Goal: Task Accomplishment & Management: Use online tool/utility

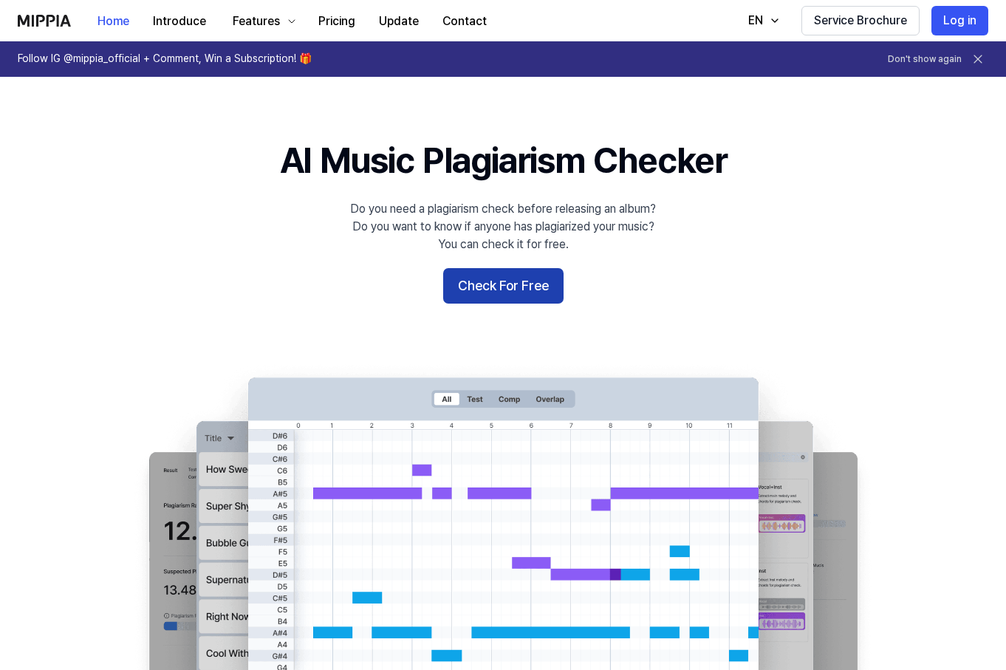
click at [512, 281] on button "Check For Free" at bounding box center [503, 285] width 120 height 35
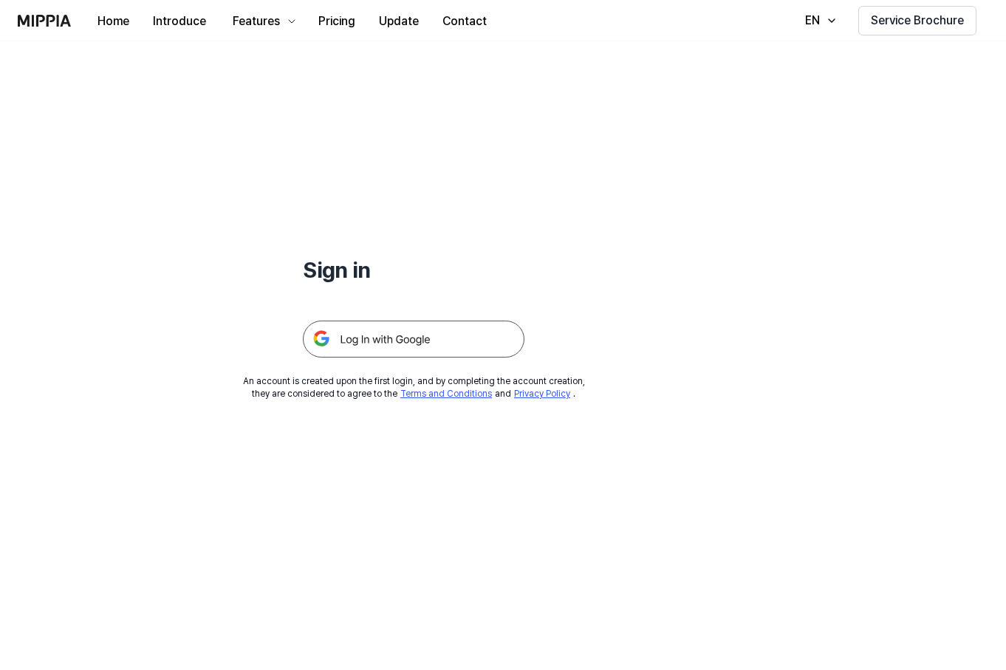
click at [454, 329] on img at bounding box center [413, 338] width 221 height 37
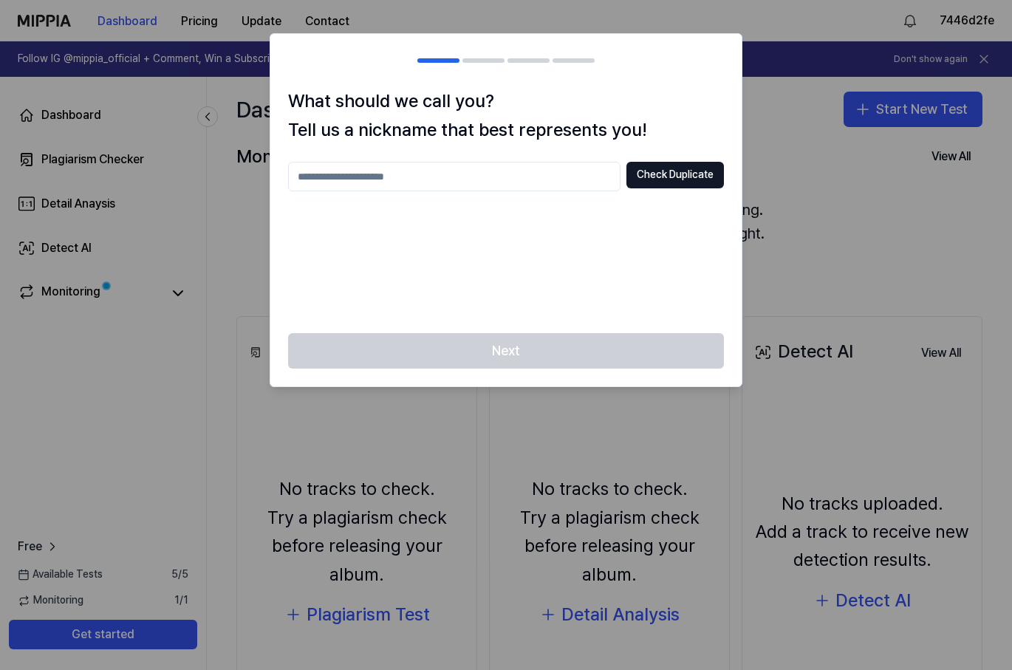
click at [526, 182] on input "text" at bounding box center [454, 177] width 332 height 30
click at [588, 339] on div "Next" at bounding box center [505, 359] width 471 height 53
click at [527, 174] on input "****" at bounding box center [454, 177] width 332 height 30
type input "**********"
click at [688, 174] on button "Check Duplicate" at bounding box center [674, 175] width 97 height 27
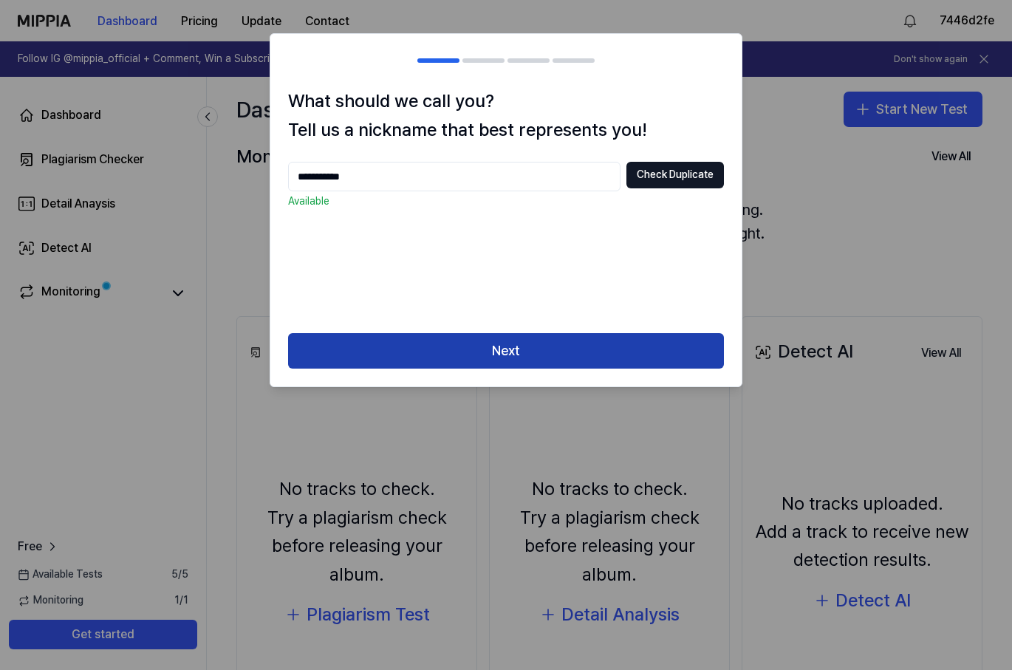
click at [568, 347] on button "Next" at bounding box center [506, 350] width 436 height 35
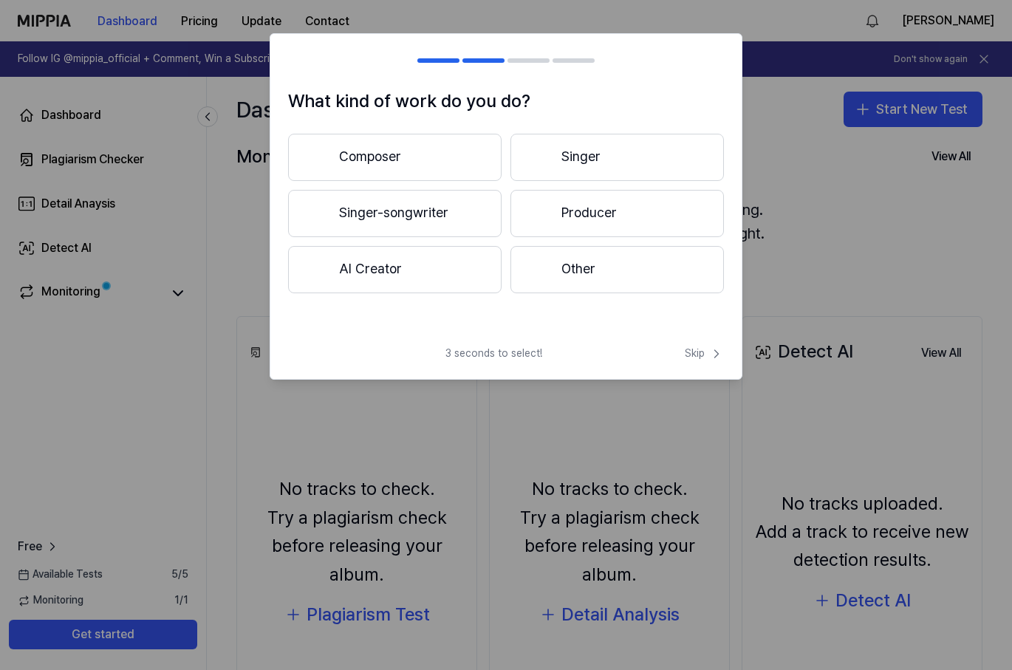
click at [419, 154] on button "Composer" at bounding box center [394, 157] width 213 height 47
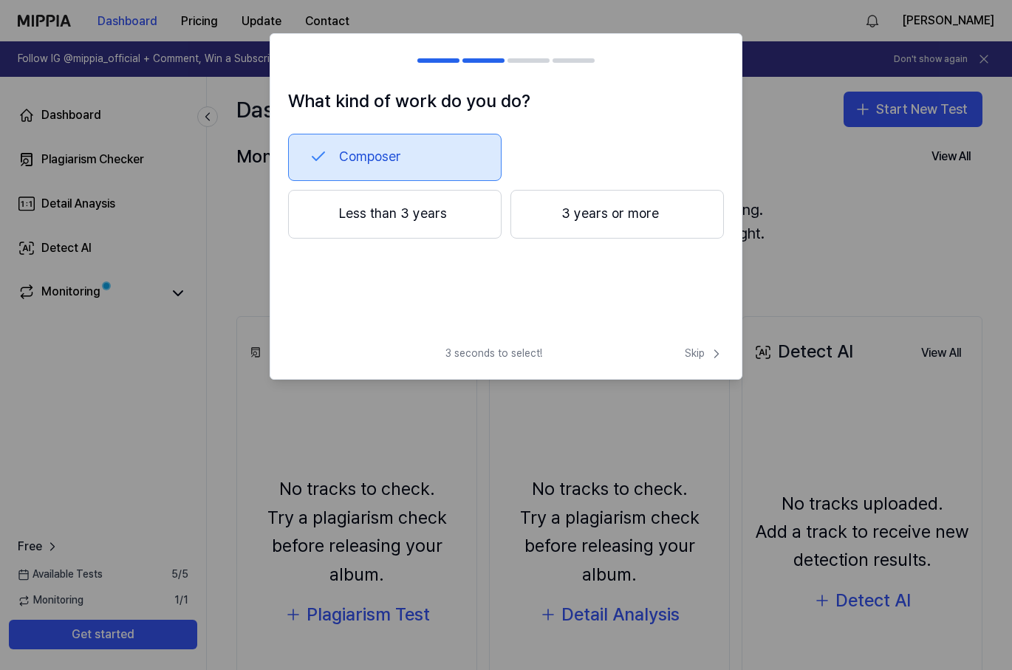
click at [567, 221] on button "3 years or more" at bounding box center [616, 214] width 213 height 49
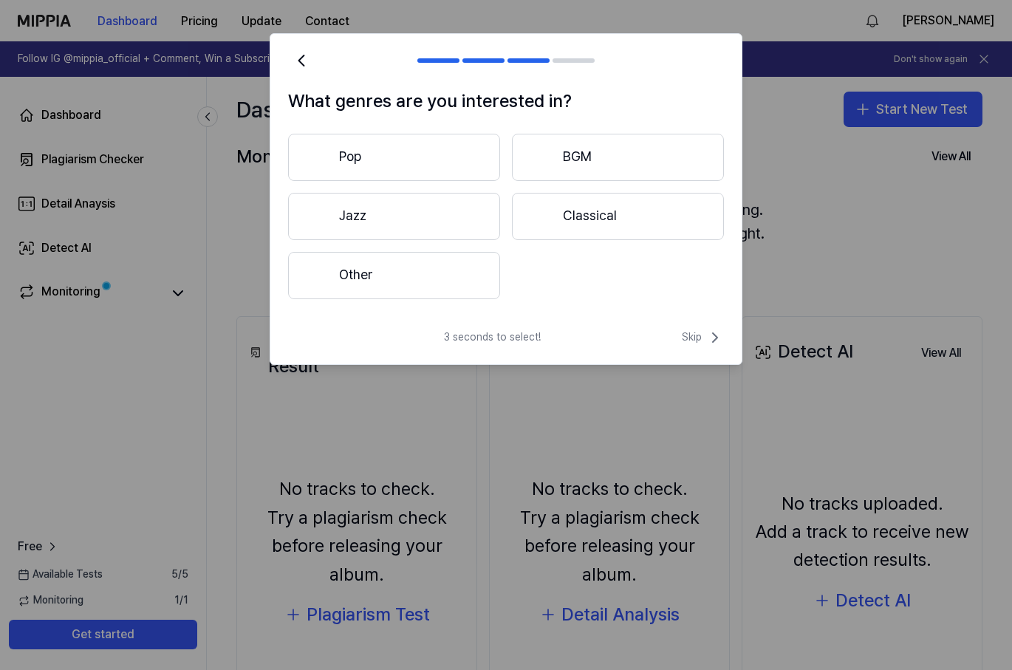
click at [458, 277] on button "Other" at bounding box center [394, 275] width 212 height 47
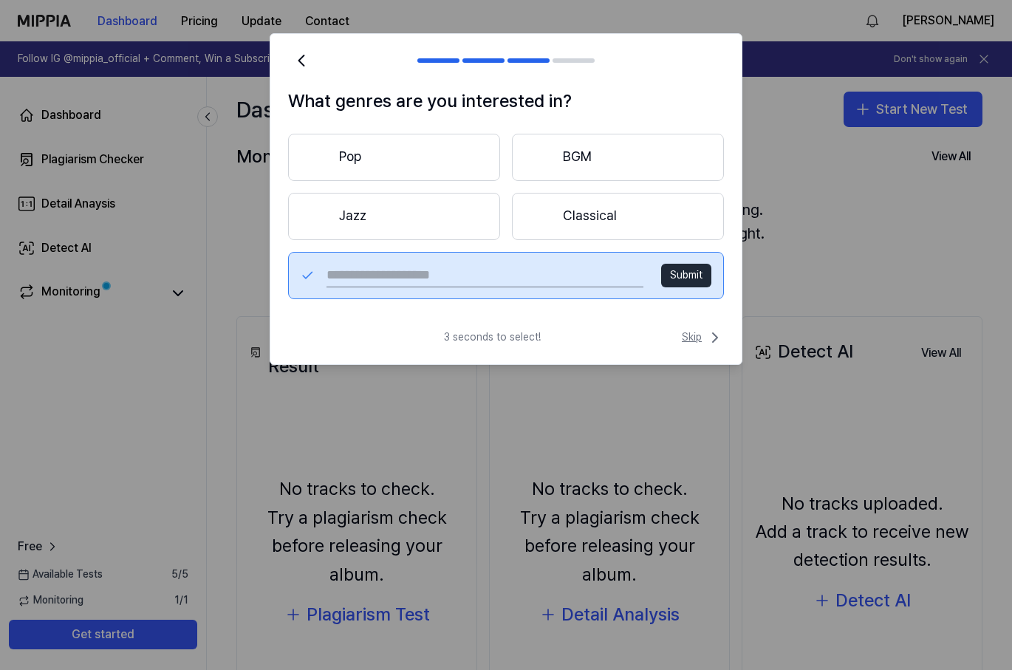
click at [692, 332] on span "Skip" at bounding box center [702, 338] width 42 height 18
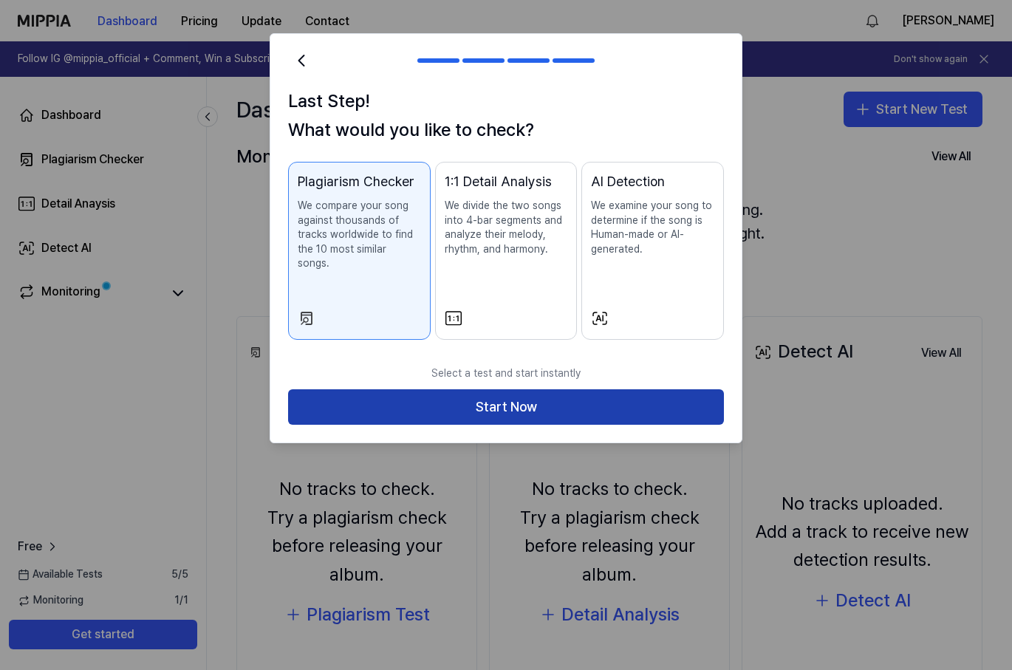
click at [600, 390] on button "Start Now" at bounding box center [506, 406] width 436 height 35
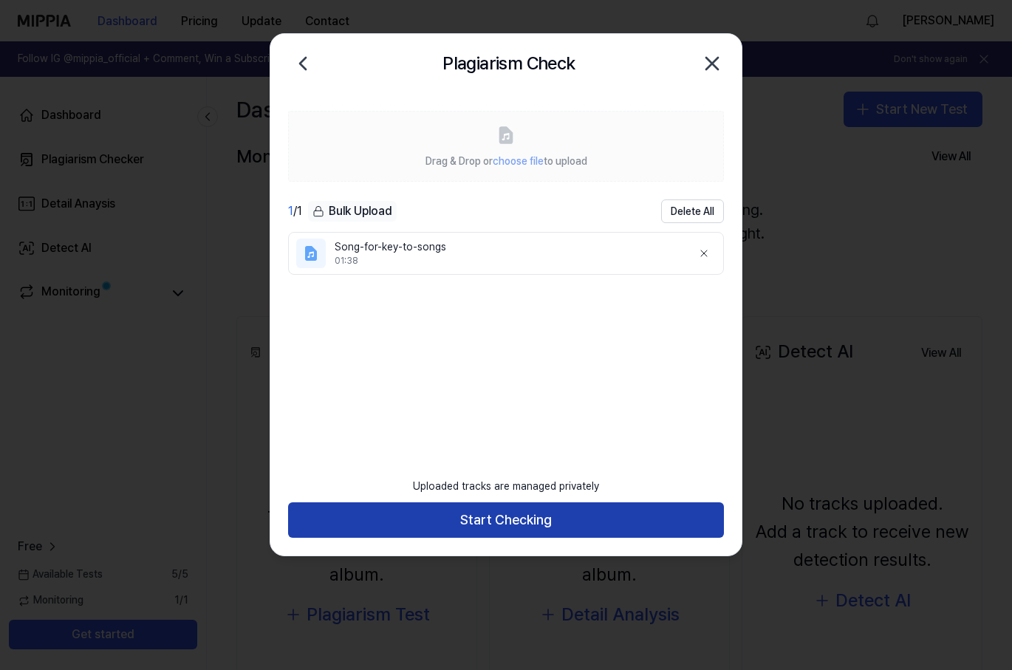
click at [569, 521] on button "Start Checking" at bounding box center [506, 519] width 436 height 35
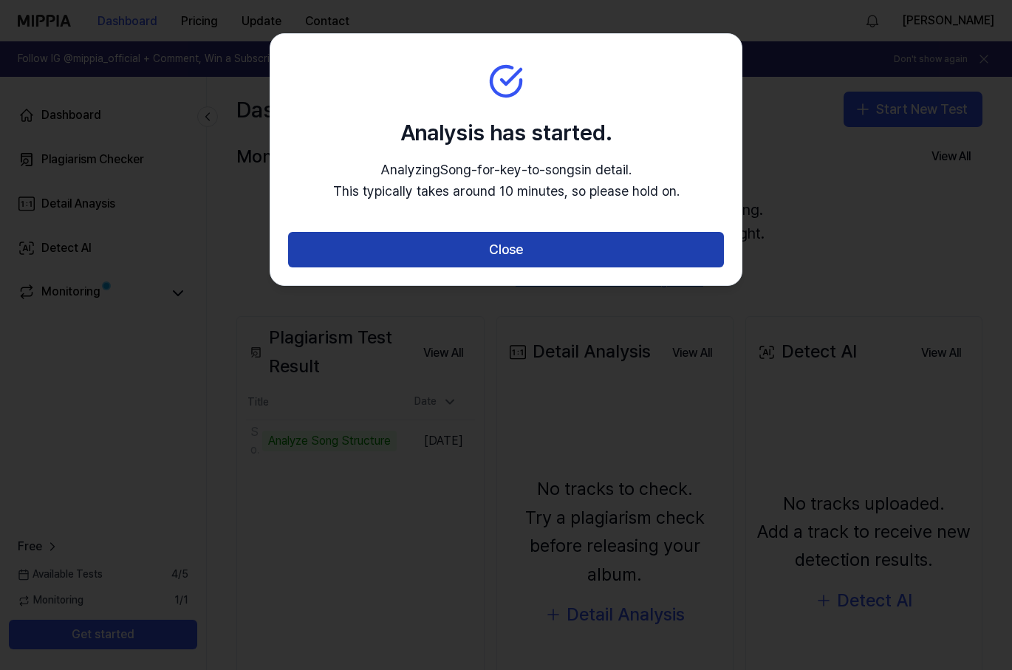
click at [581, 244] on button "Close" at bounding box center [506, 249] width 436 height 35
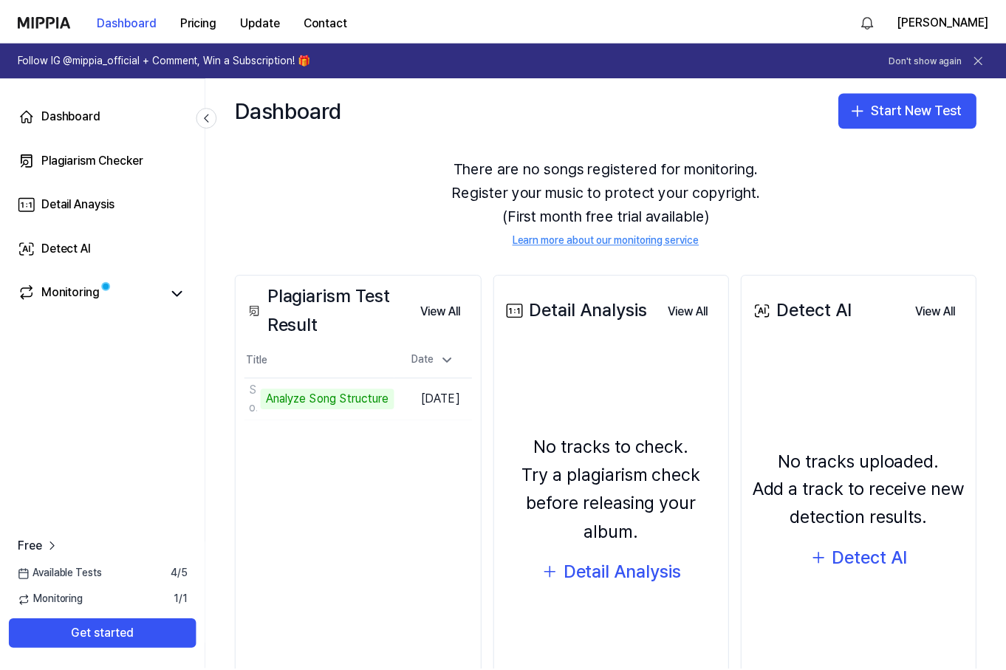
scroll to position [48, 0]
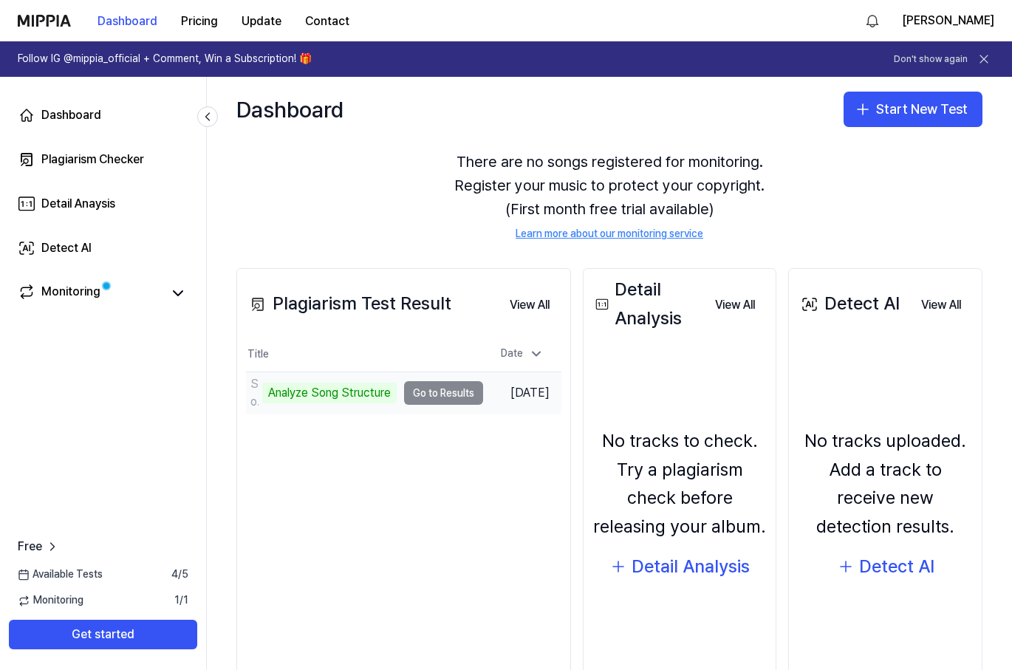
click at [421, 399] on td "Song-for-key-to-songs Analyze Song Structure Go to Results" at bounding box center [364, 392] width 237 height 41
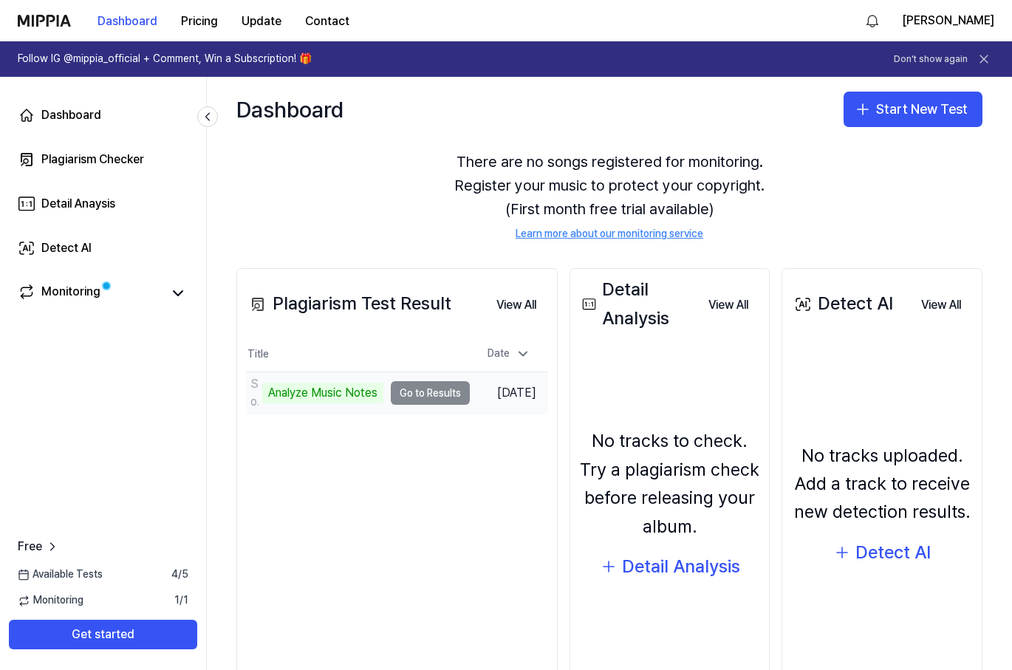
click at [414, 394] on td "Song-for-key-to-songs Analyze Music Notes Go to Results" at bounding box center [358, 392] width 224 height 41
click at [360, 393] on div "Analyze Music Notes" at bounding box center [322, 392] width 121 height 21
click at [416, 393] on td "Song-for-key-to-songs Analyze Music Notes Go to Results" at bounding box center [358, 392] width 224 height 41
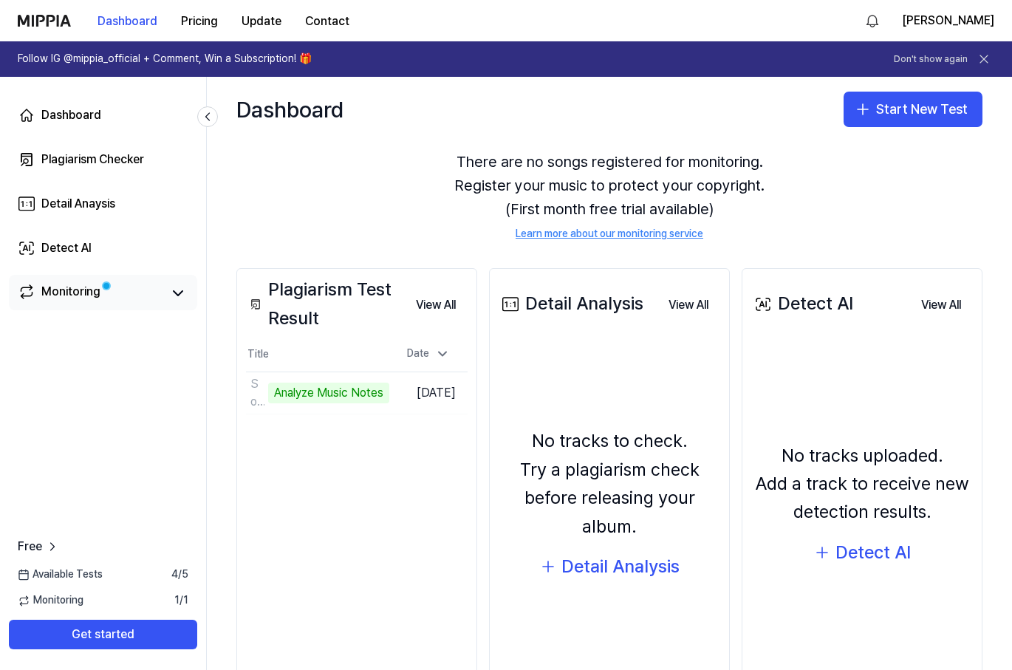
click at [101, 289] on span at bounding box center [105, 285] width 11 height 11
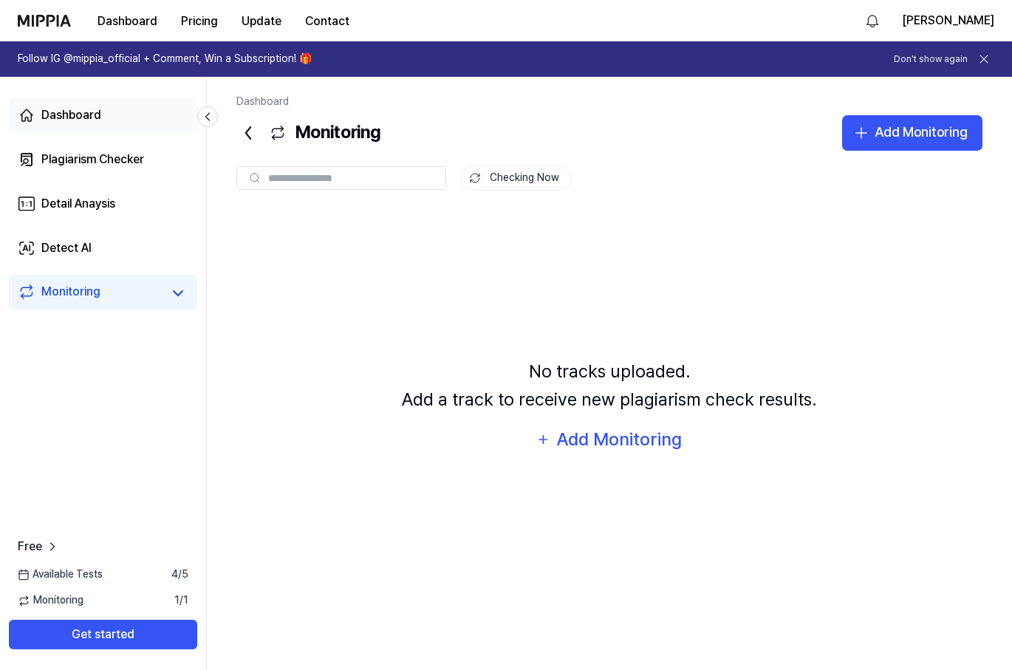
click at [91, 112] on div "Dashboard" at bounding box center [71, 115] width 60 height 18
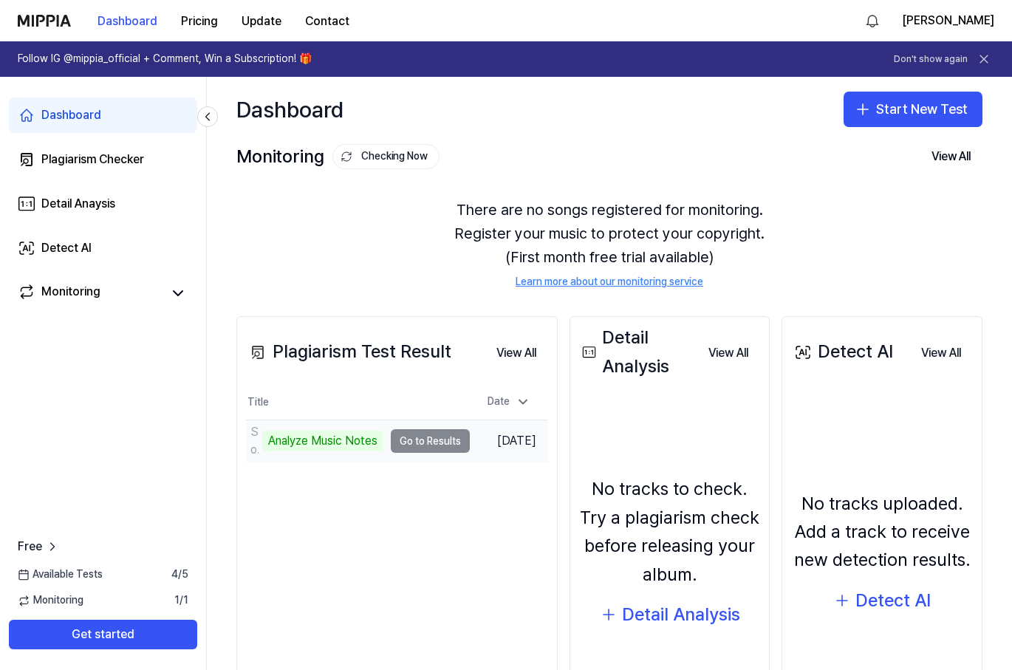
click at [410, 436] on td "Song-for-key-to-songs Analyze Music Notes Go to Results" at bounding box center [358, 440] width 224 height 41
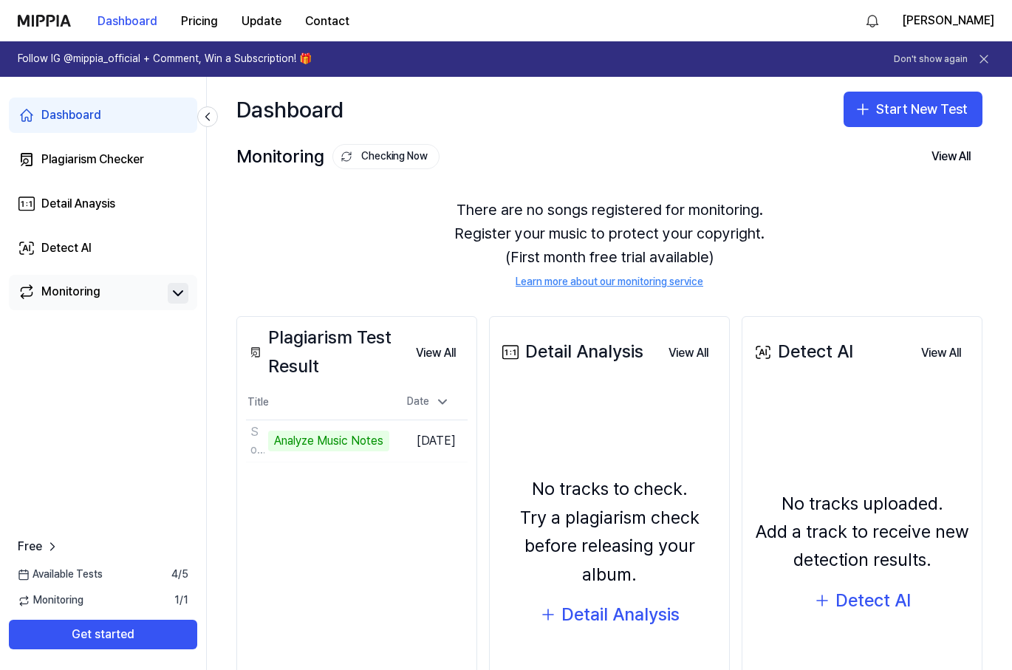
click at [183, 299] on icon at bounding box center [178, 293] width 18 height 18
click at [182, 294] on icon at bounding box center [178, 293] width 9 height 4
click at [370, 437] on button "Go to Results" at bounding box center [349, 441] width 79 height 24
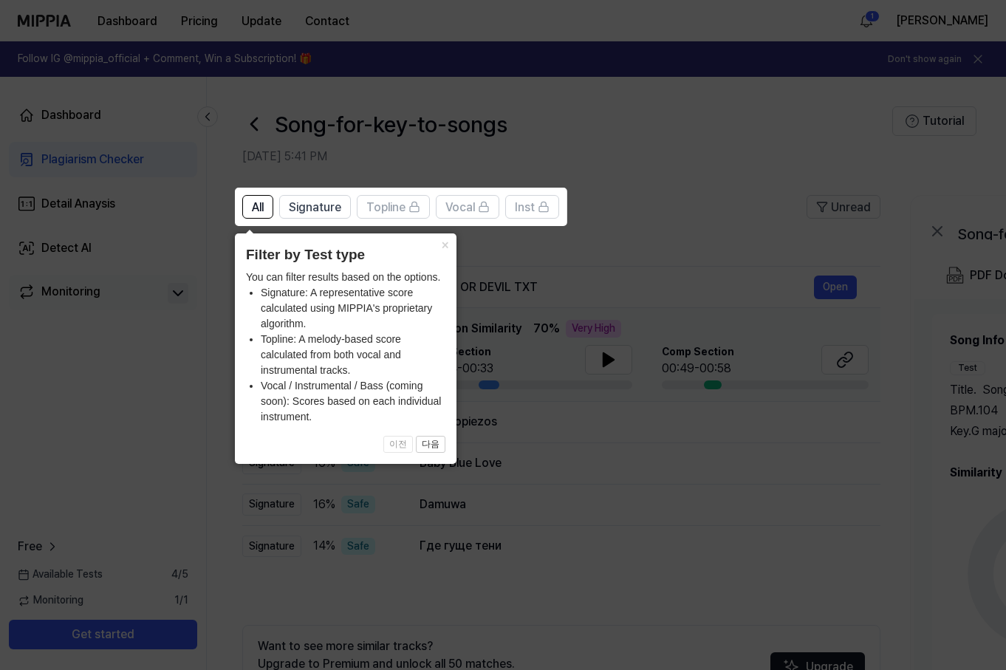
click at [679, 236] on icon at bounding box center [506, 335] width 1012 height 670
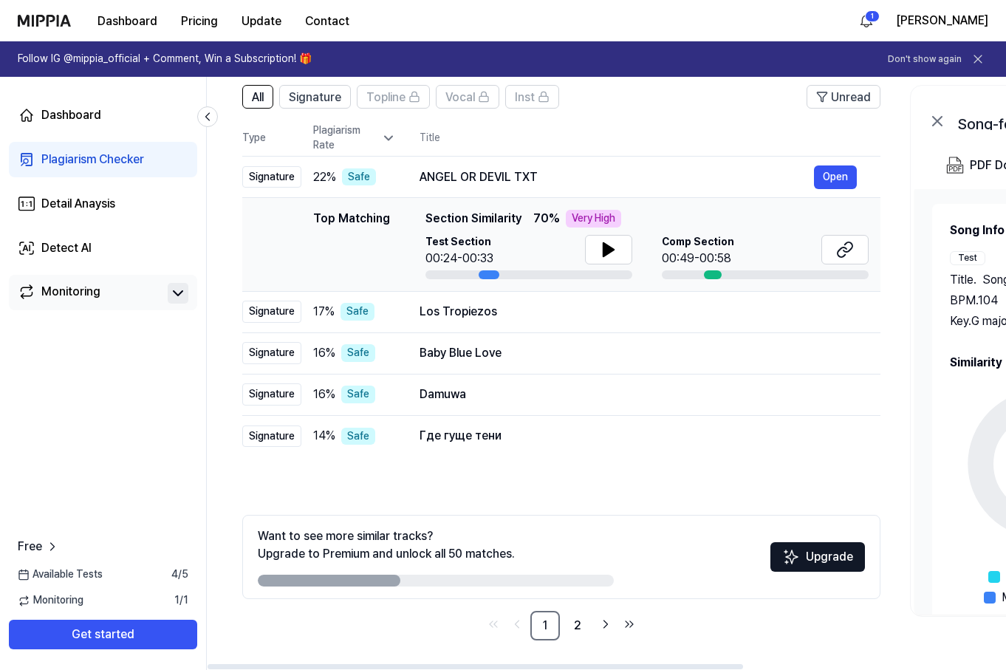
scroll to position [0, 0]
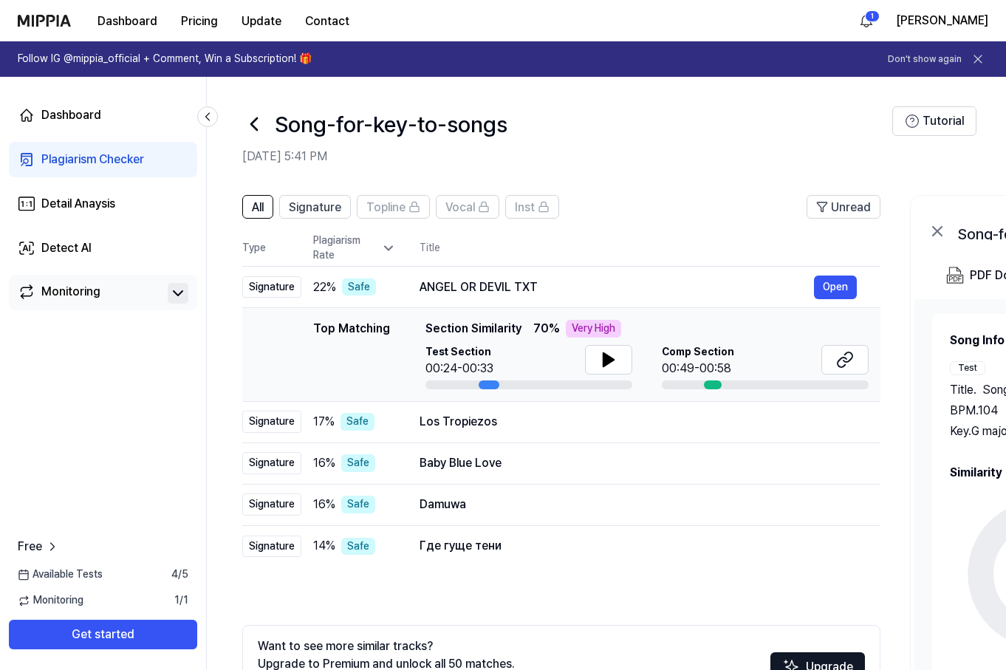
click at [680, 182] on div "All Signature Topline Vocal Inst Unread All Signature Topline Vocal Inst Type P…" at bounding box center [802, 480] width 1190 height 600
click at [660, 192] on div "All Signature Topline Vocal Inst Unread All Signature Topline Vocal Inst Type P…" at bounding box center [802, 480] width 1190 height 600
click at [326, 205] on span "Signature" at bounding box center [315, 208] width 52 height 18
click at [255, 205] on span "All" at bounding box center [258, 208] width 12 height 18
